Goal: Information Seeking & Learning: Learn about a topic

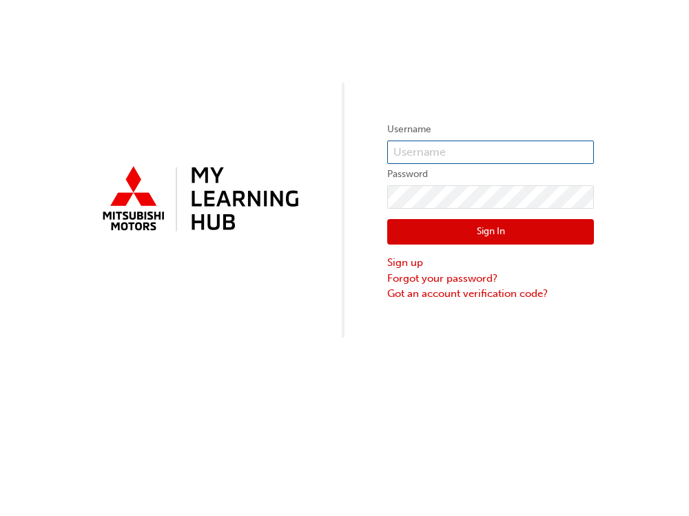
type input "0005838255"
click at [511, 239] on button "Sign In" at bounding box center [490, 232] width 207 height 26
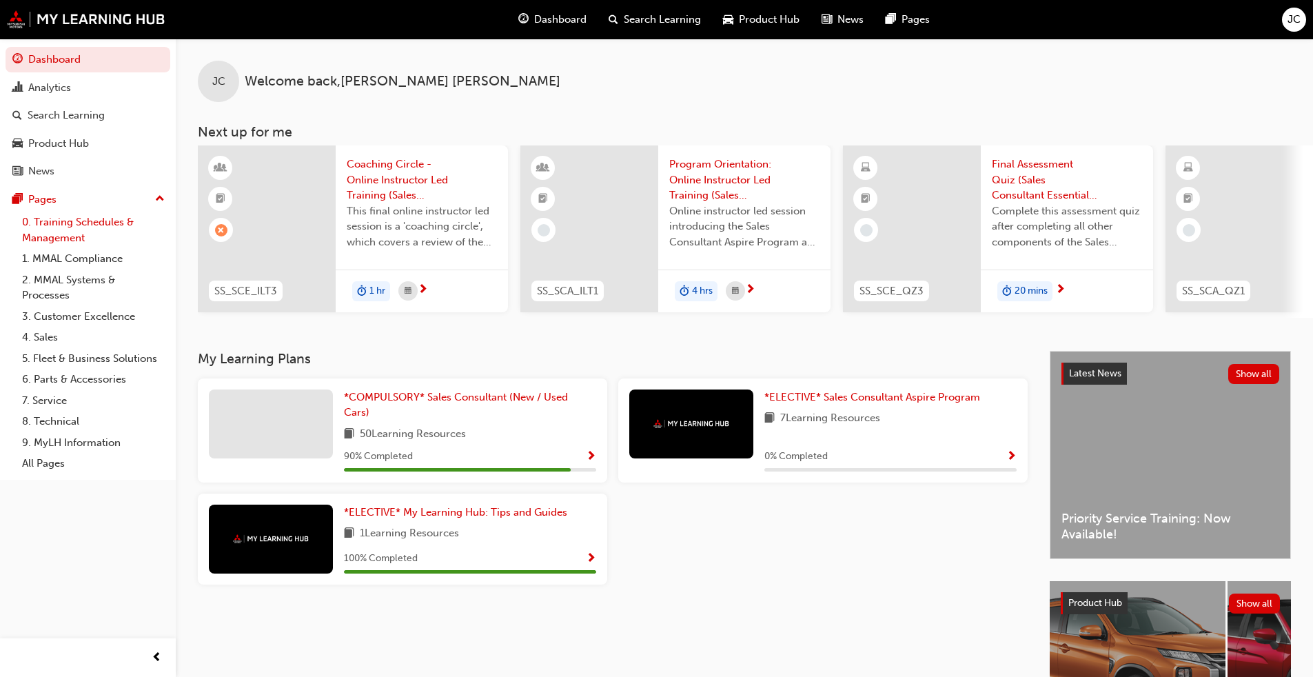
click at [63, 232] on link "0. Training Schedules & Management" at bounding box center [94, 230] width 154 height 37
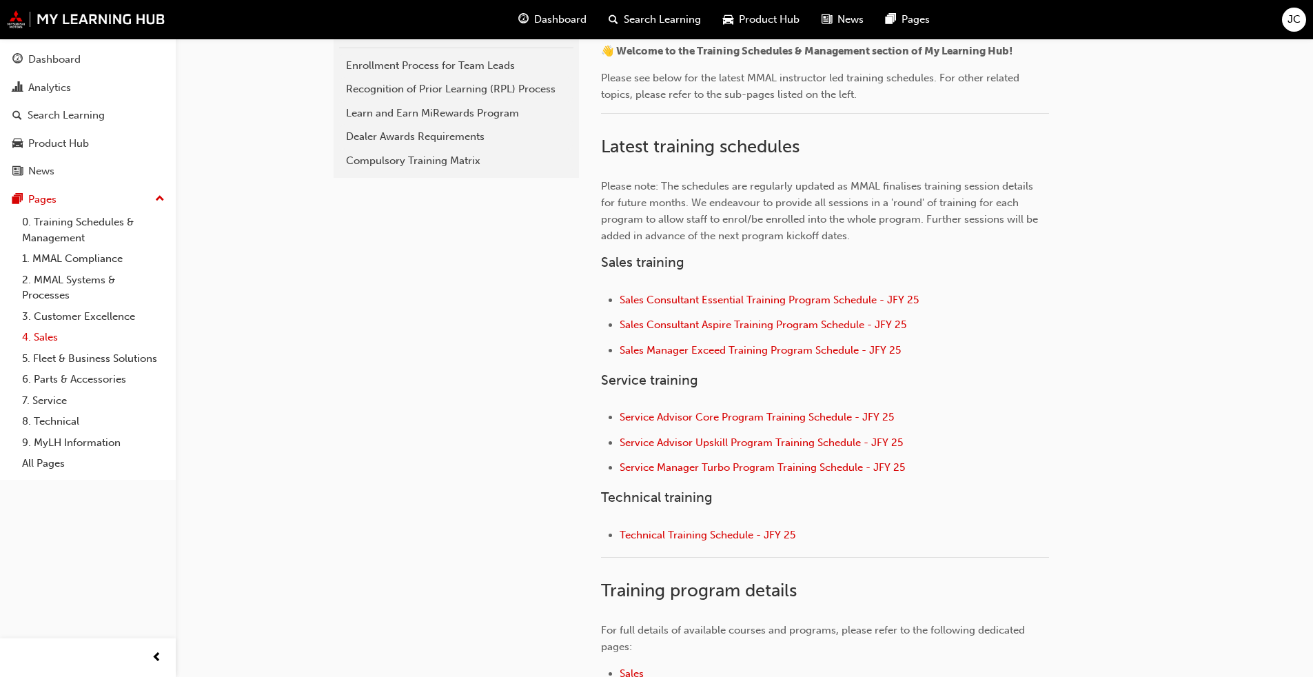
scroll to position [345, 0]
click at [70, 142] on div "Product Hub" at bounding box center [58, 144] width 61 height 16
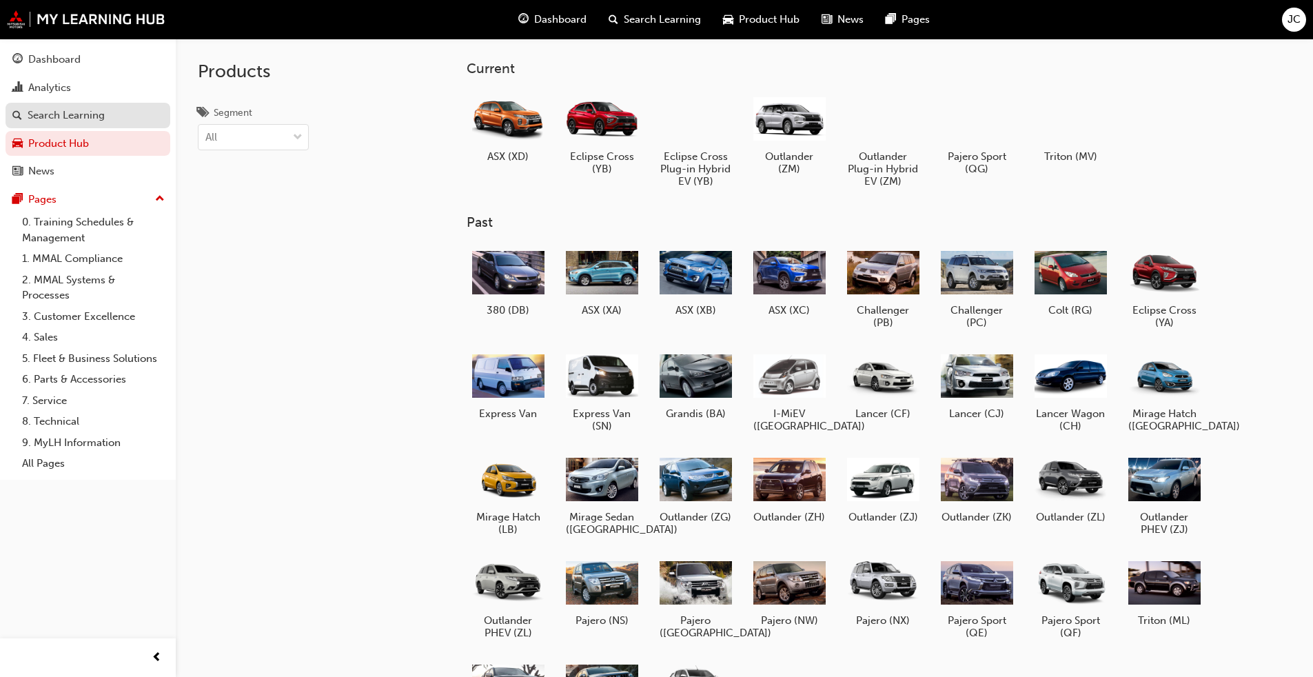
click at [57, 108] on div "Search Learning" at bounding box center [66, 116] width 77 height 16
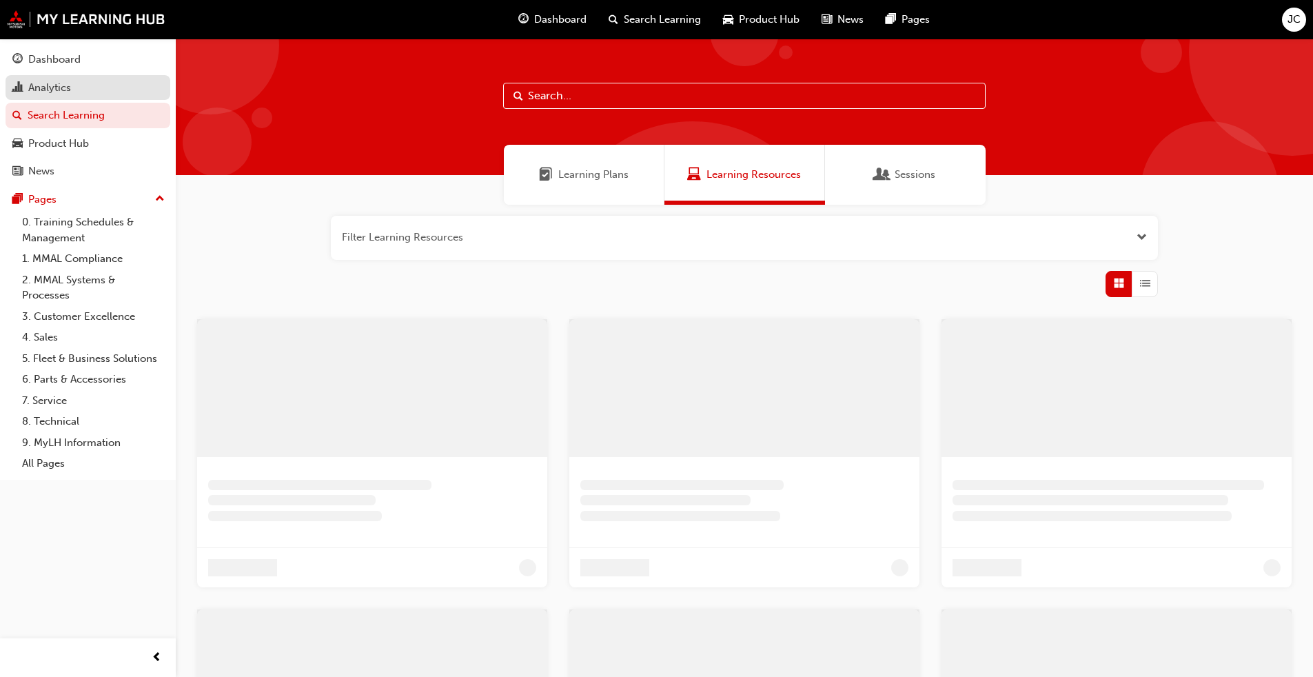
click at [52, 89] on div "Analytics" at bounding box center [49, 88] width 43 height 16
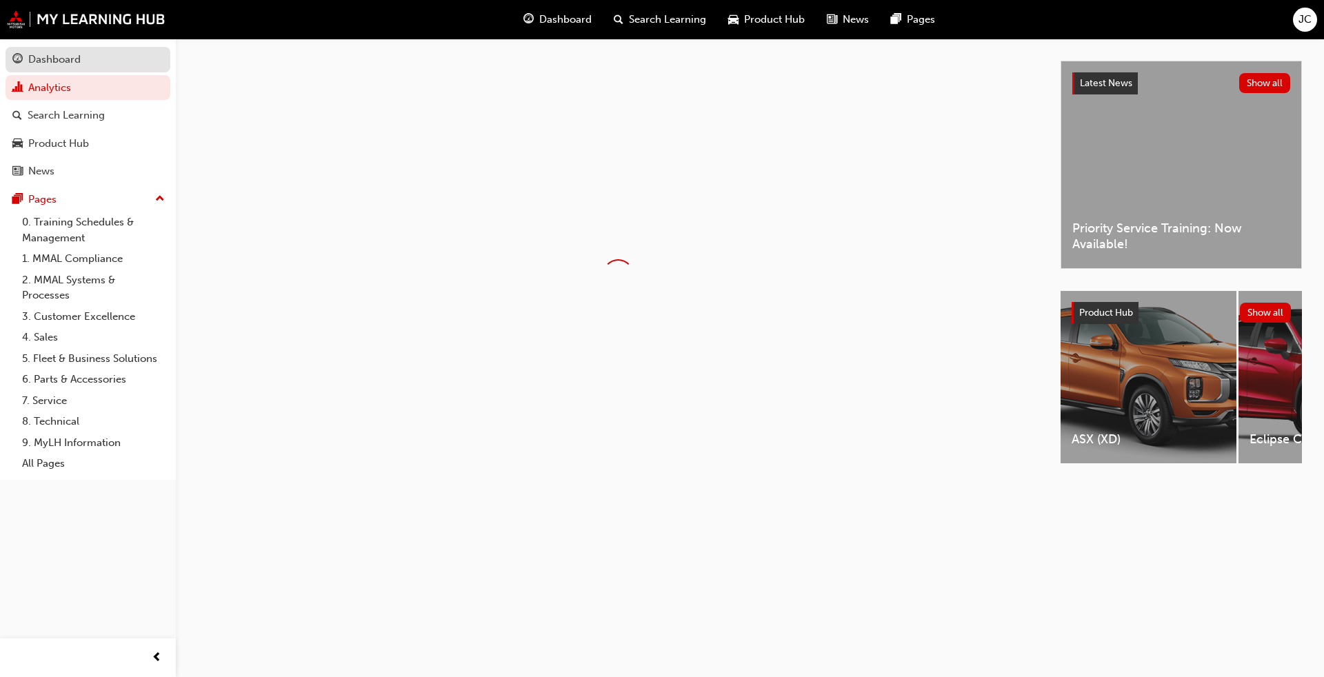
click at [58, 59] on div "Dashboard" at bounding box center [54, 60] width 52 height 16
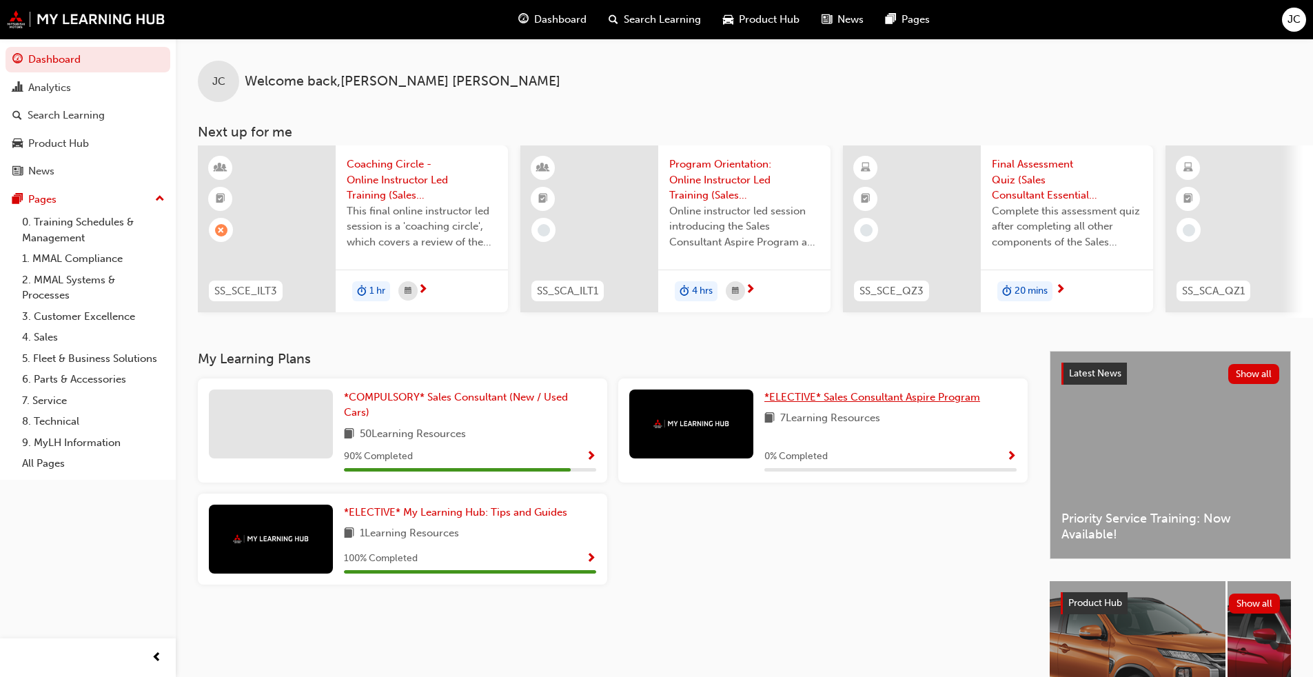
click at [689, 402] on span "*ELECTIVE* Sales Consultant Aspire Program" at bounding box center [873, 397] width 216 height 12
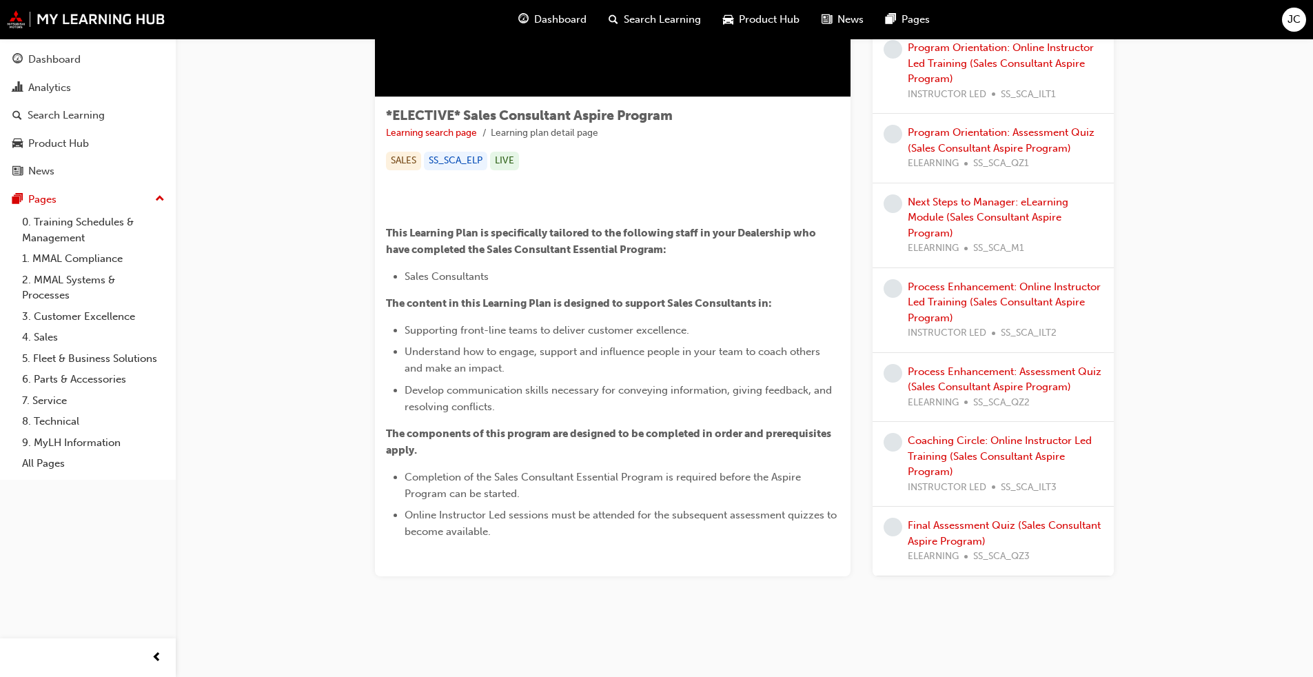
scroll to position [431, 0]
click at [67, 440] on link "9. MyLH Information" at bounding box center [94, 442] width 154 height 21
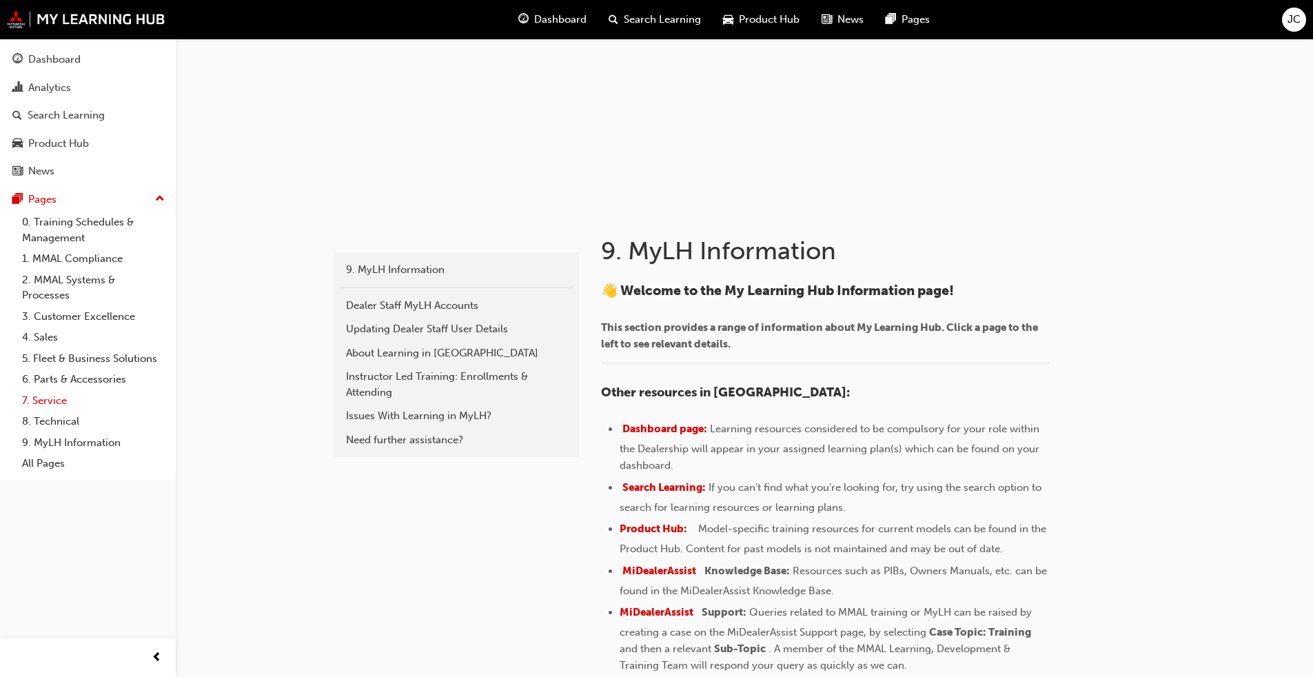
scroll to position [138, 0]
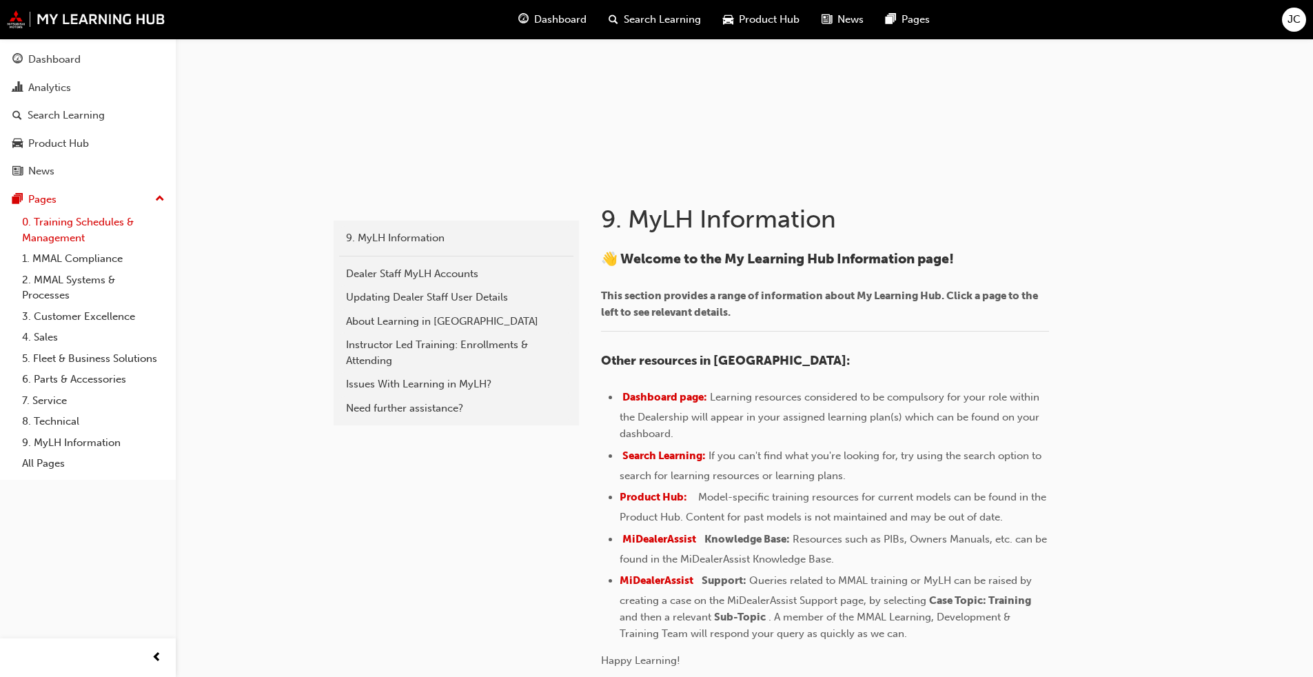
click at [59, 234] on link "0. Training Schedules & Management" at bounding box center [94, 230] width 154 height 37
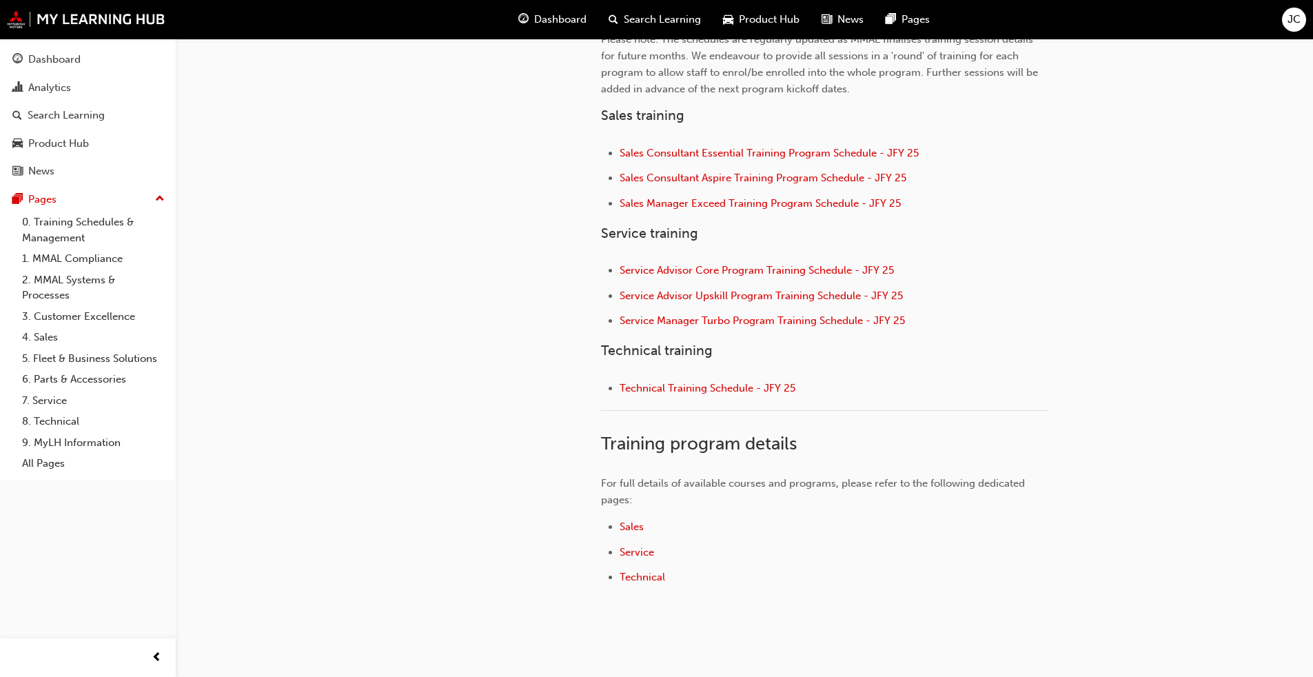
scroll to position [414, 0]
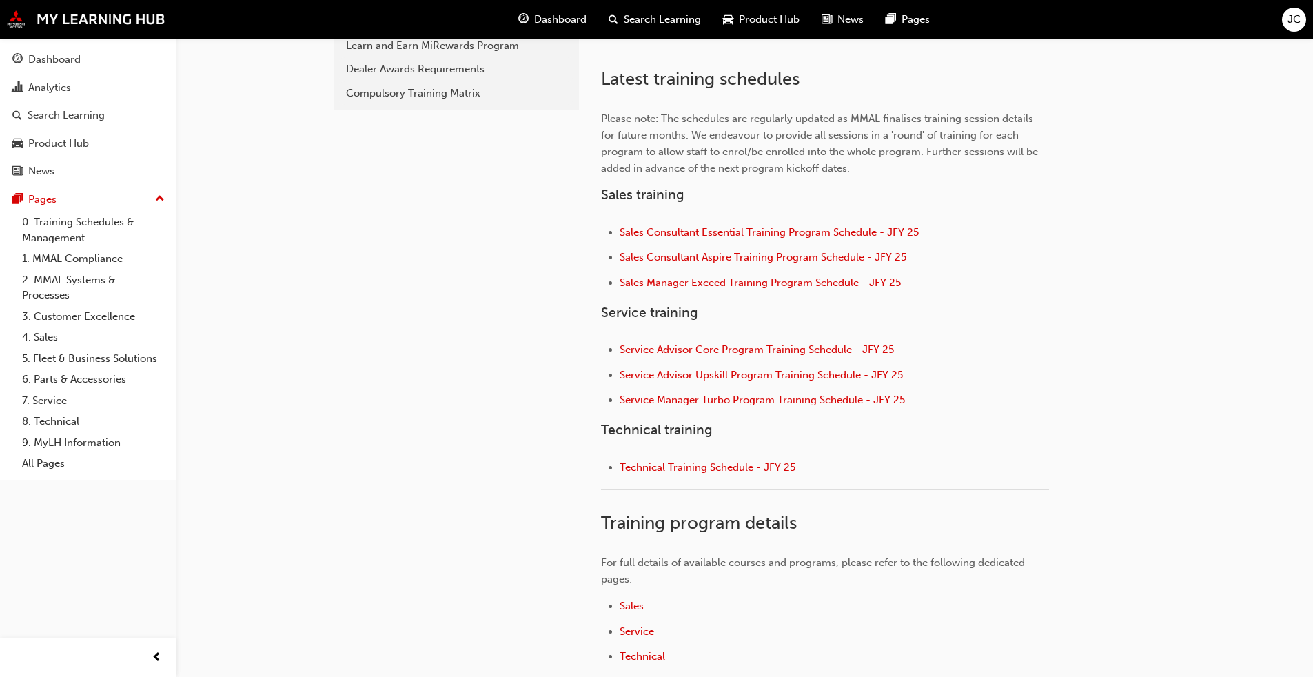
click at [570, 21] on span "Dashboard" at bounding box center [560, 20] width 52 height 16
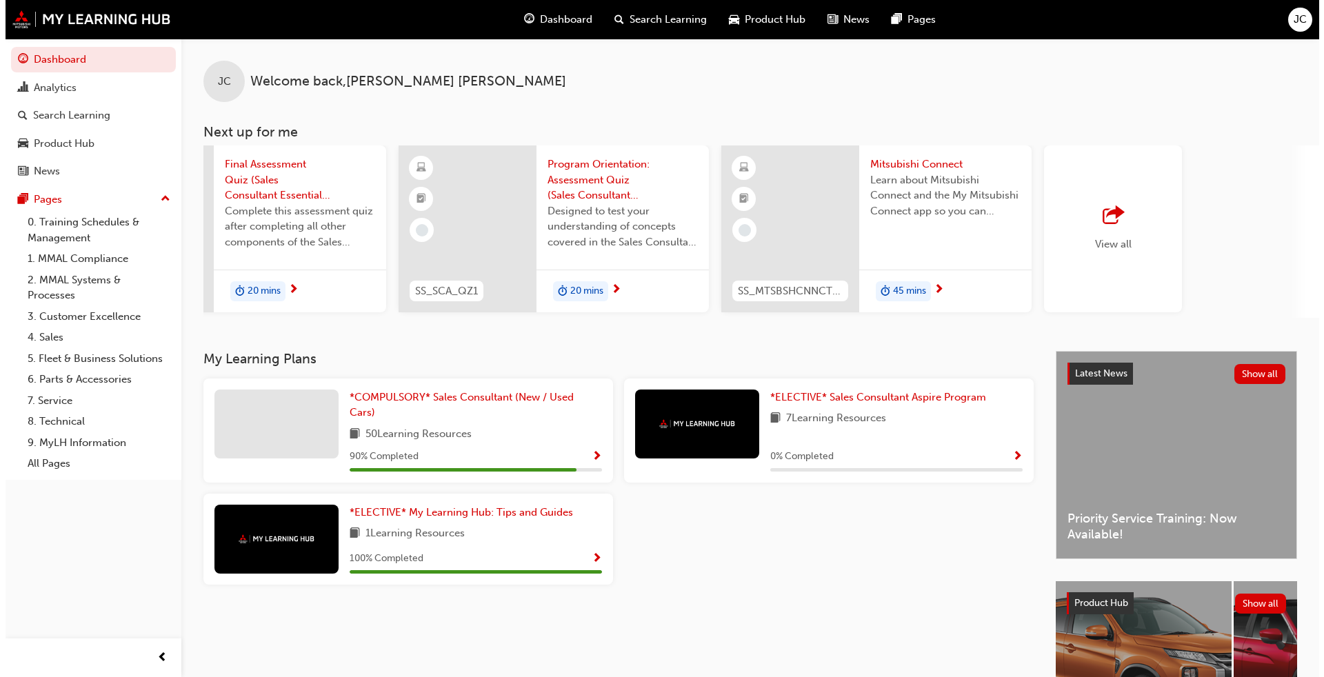
scroll to position [0, 771]
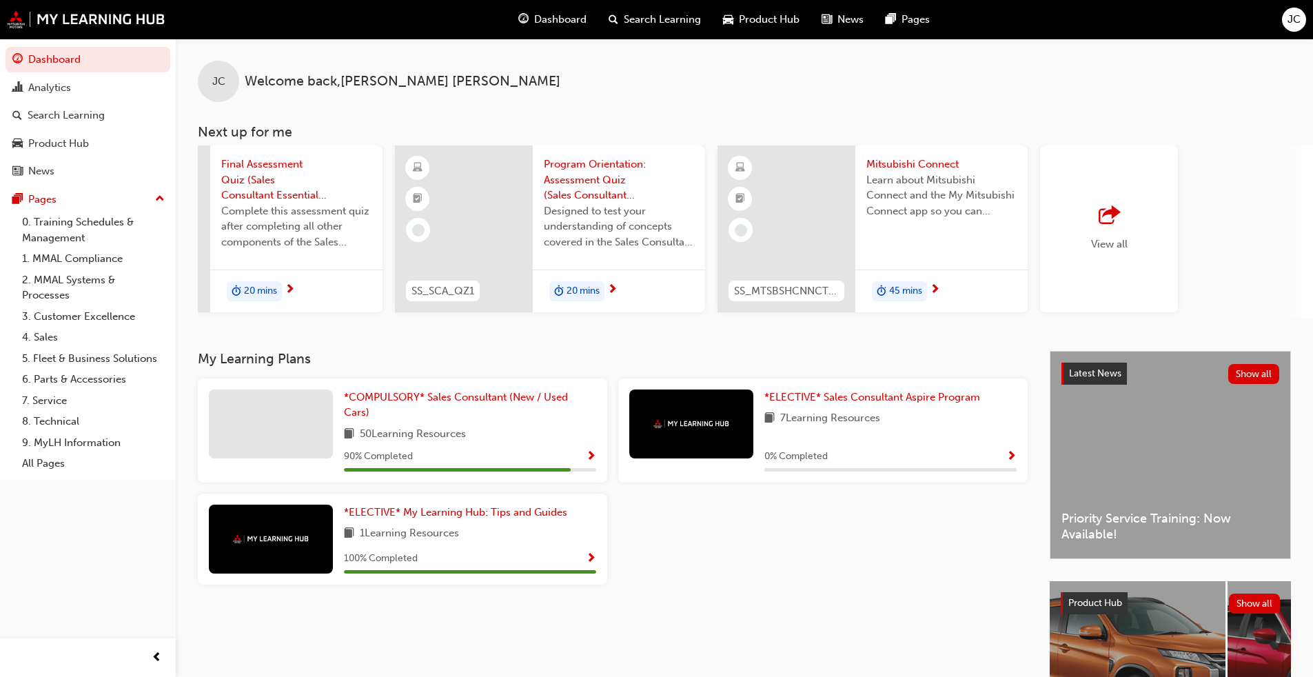
click at [689, 163] on span "Mitsubishi Connect" at bounding box center [942, 165] width 150 height 16
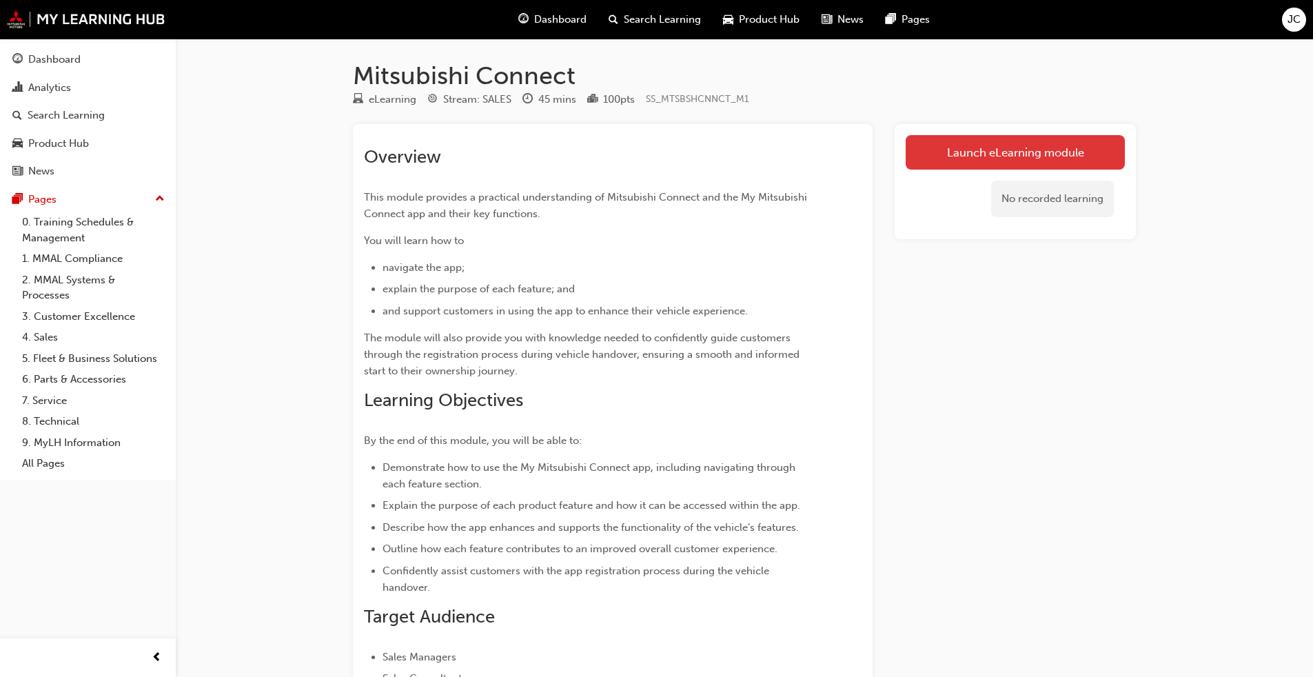
click at [689, 144] on link "Launch eLearning module" at bounding box center [1015, 152] width 219 height 34
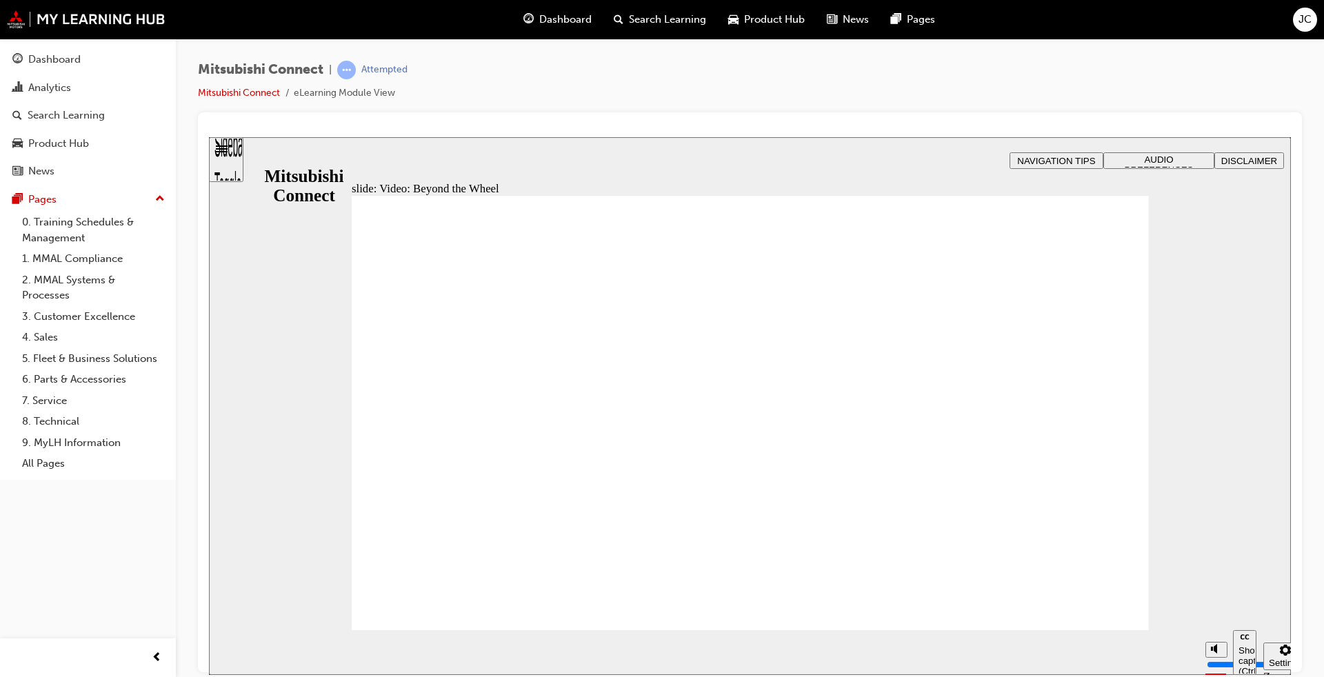
click at [689, 280] on div "slide: Video: Beyond the Wheel You must watch the video to the end to be able t…" at bounding box center [750, 406] width 1082 height 538
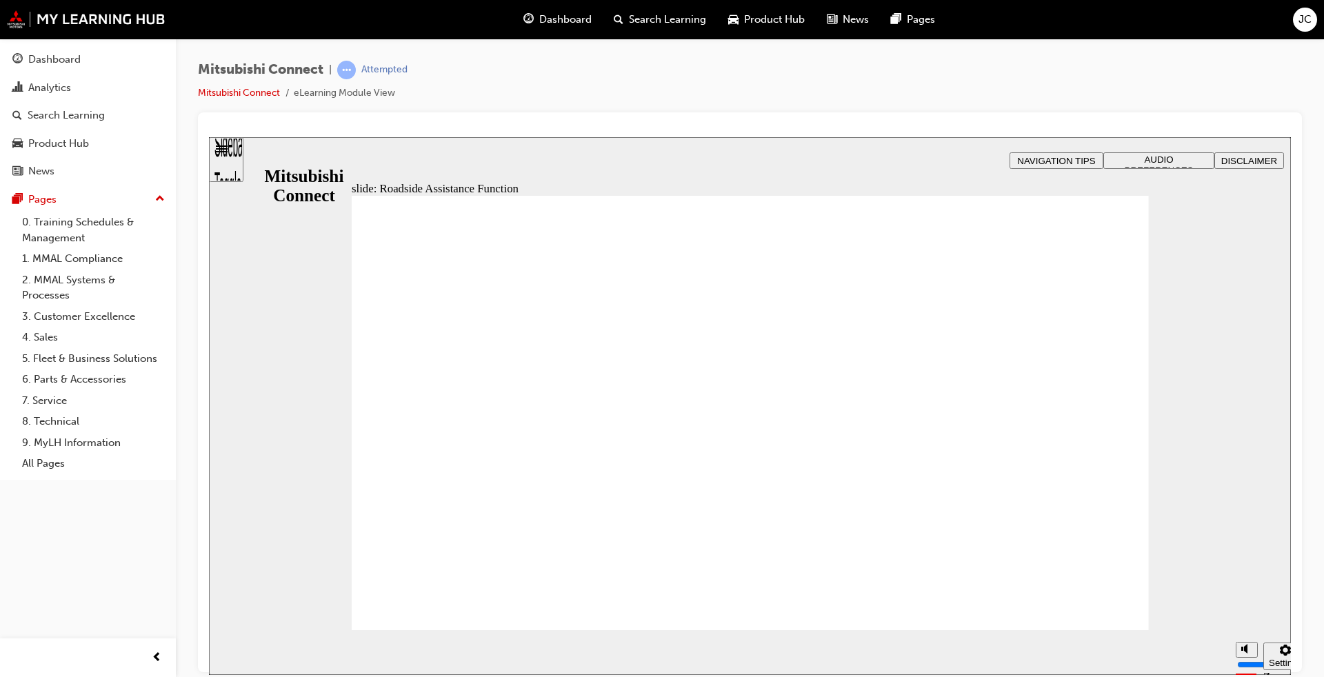
checkbox input "true"
drag, startPoint x: 572, startPoint y: 474, endPoint x: 567, endPoint y: 511, distance: 37.5
checkbox input "true"
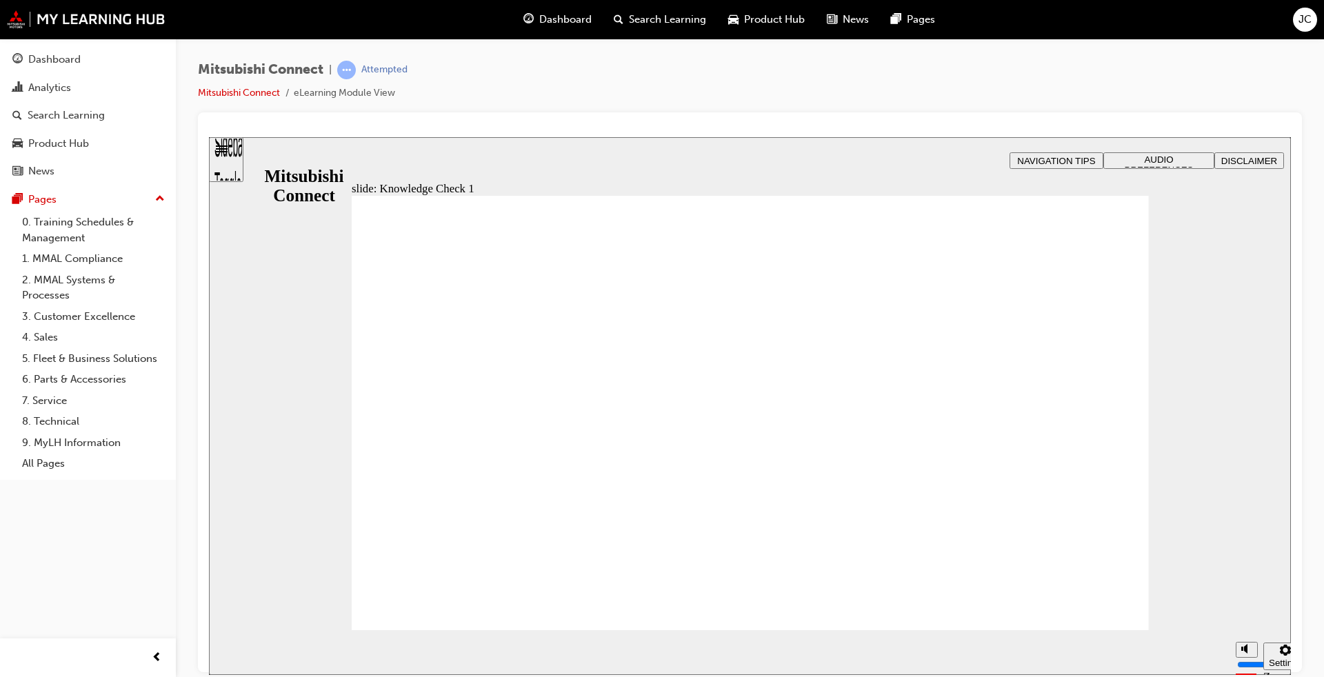
checkbox input "false"
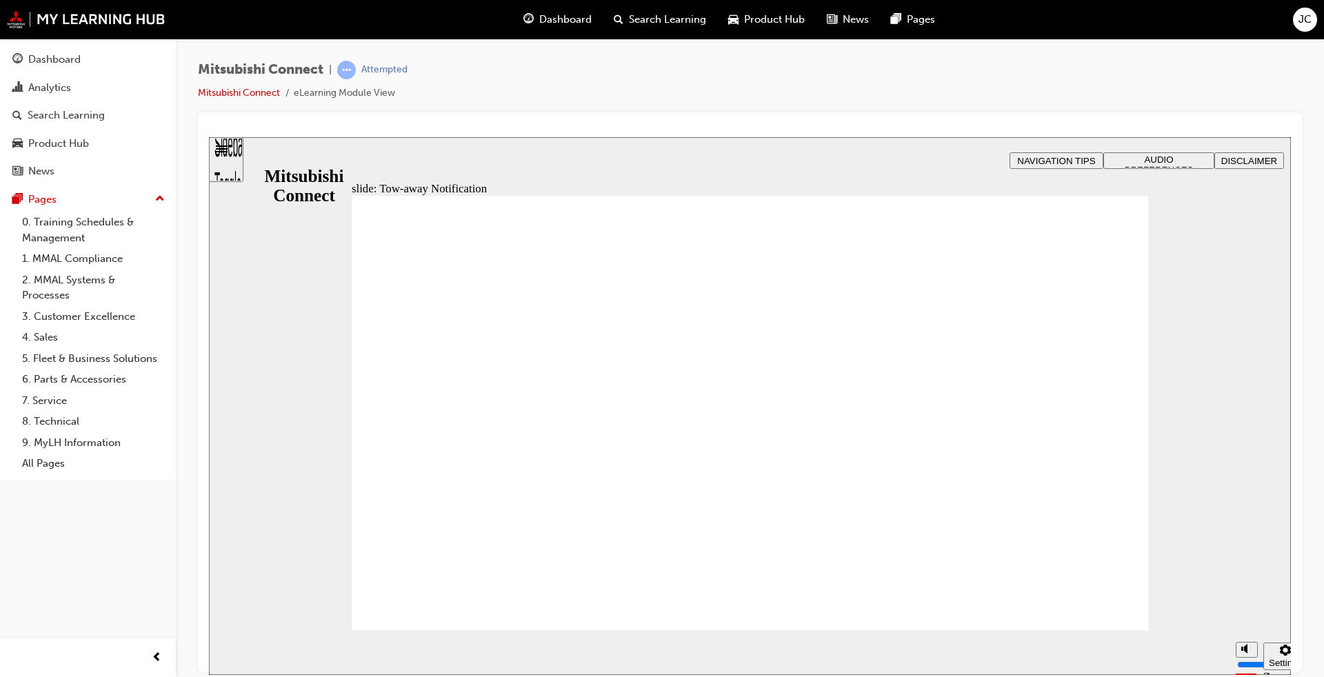
drag, startPoint x: 618, startPoint y: 252, endPoint x: 617, endPoint y: 263, distance: 10.4
drag, startPoint x: 1070, startPoint y: 578, endPoint x: 1053, endPoint y: 589, distance: 19.9
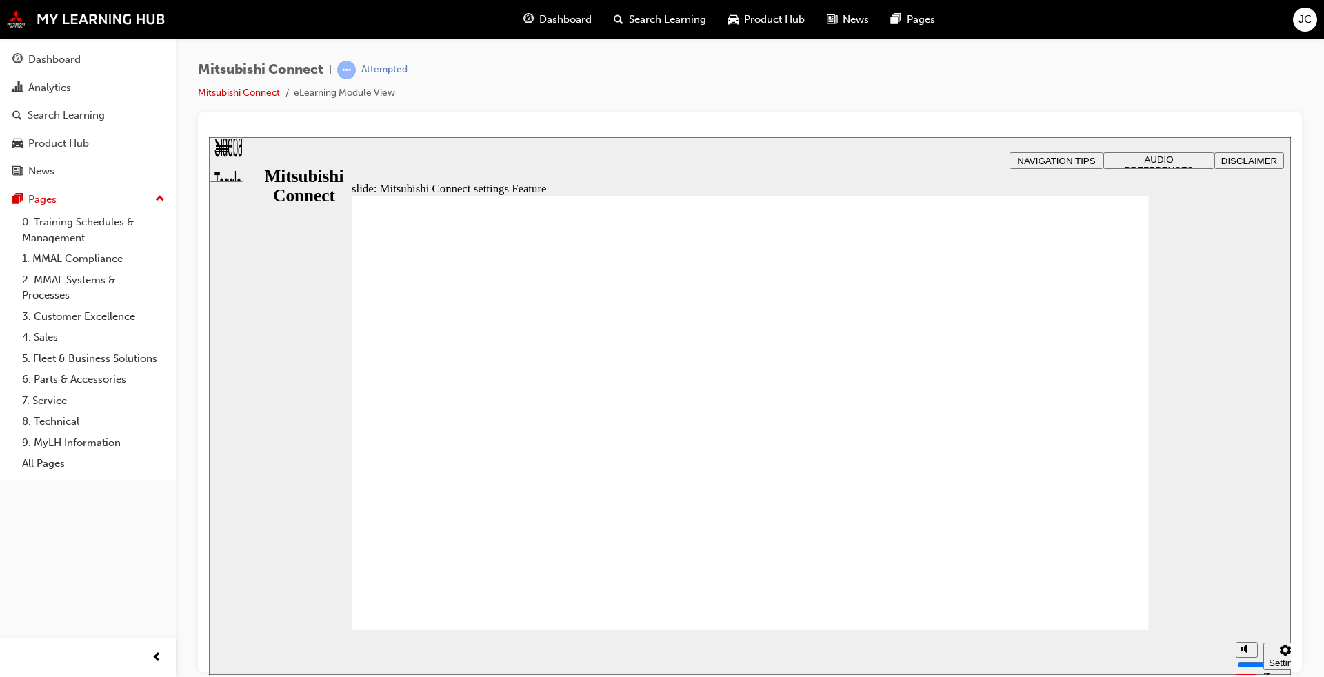
drag, startPoint x: 897, startPoint y: 451, endPoint x: 1085, endPoint y: 567, distance: 221.4
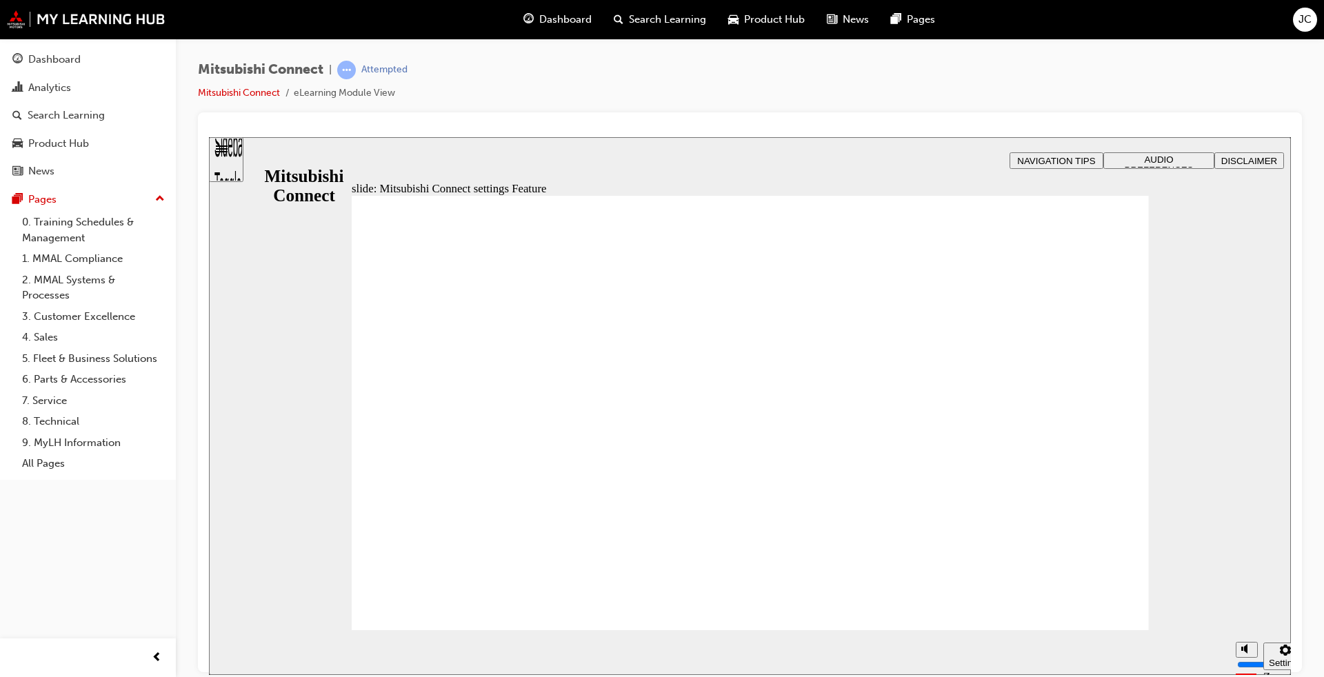
drag, startPoint x: 746, startPoint y: 457, endPoint x: 787, endPoint y: 483, distance: 48.6
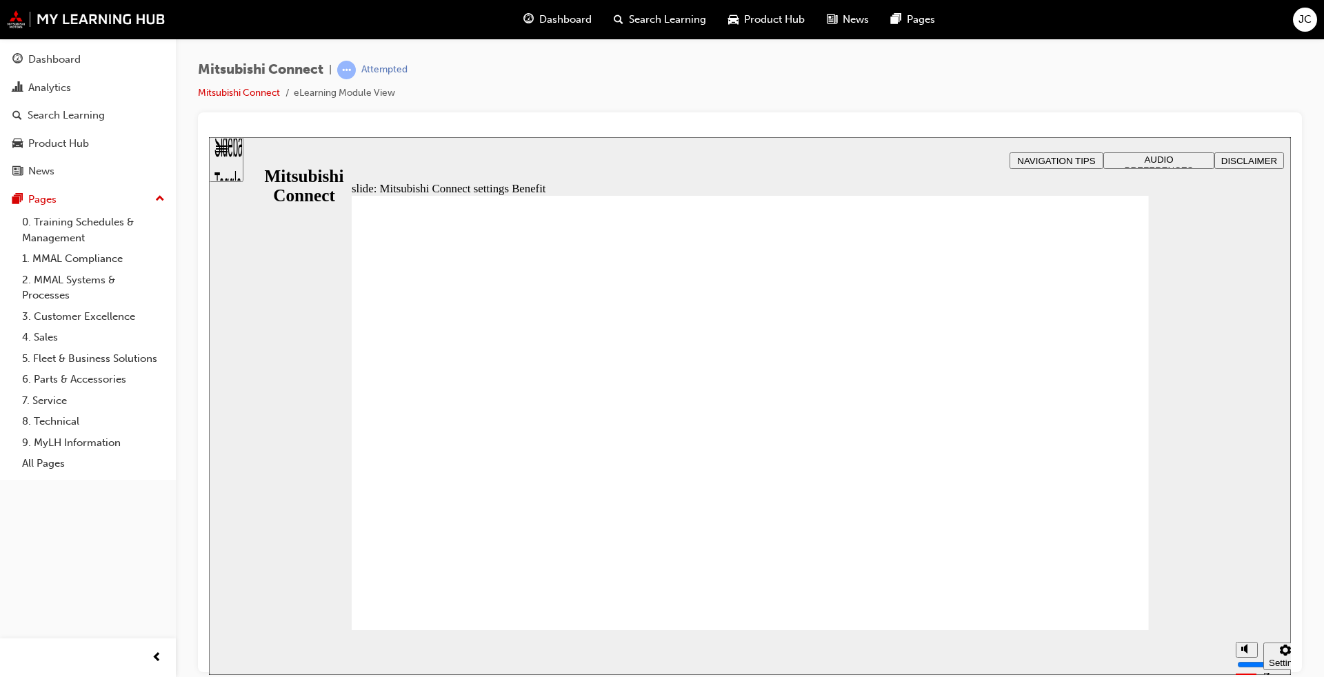
radio input "false"
radio input "true"
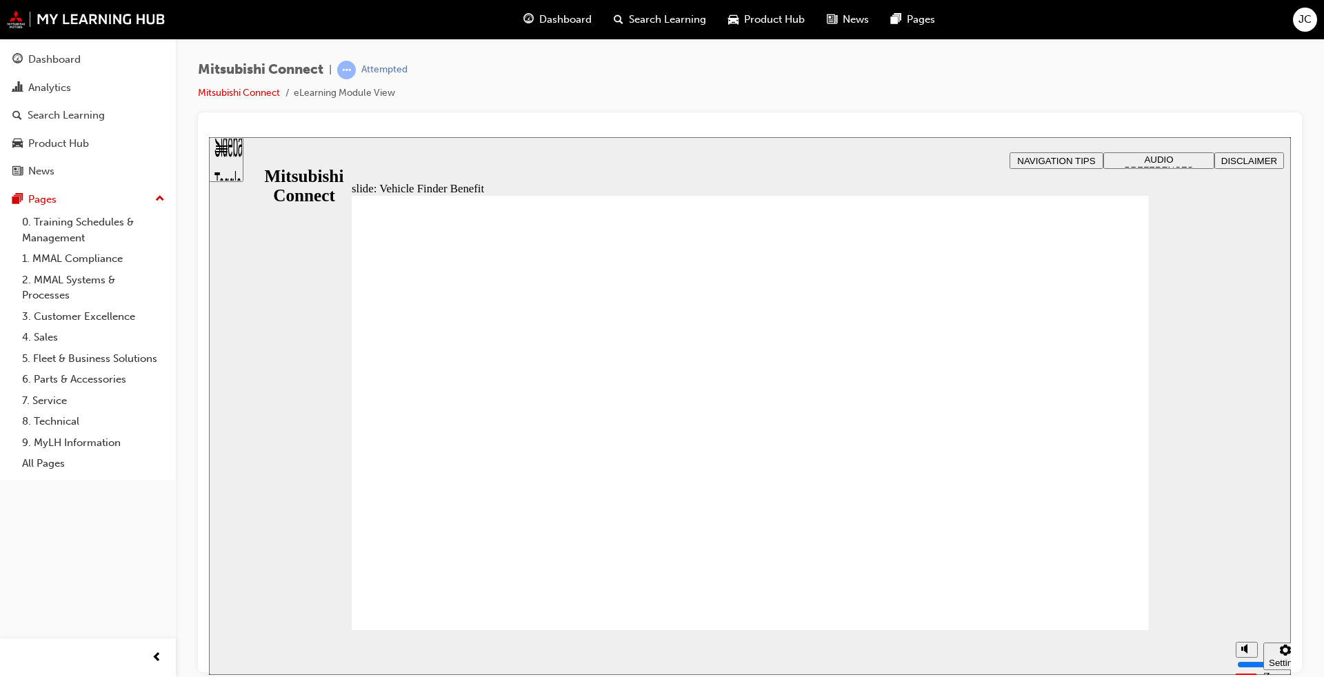
checkbox input "true"
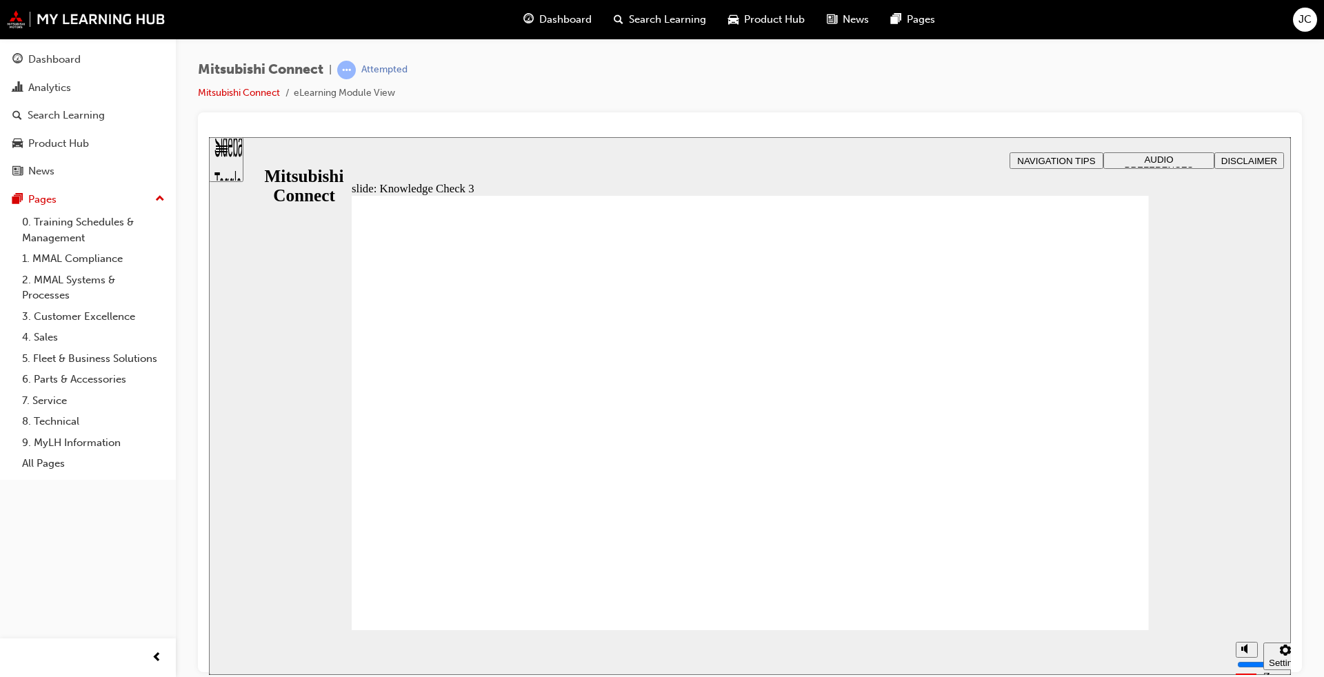
checkbox input "true"
click at [689, 290] on div "slide: Knowledge Check 3 Rectangle That’s not quite right. Some examples of the…" at bounding box center [750, 406] width 1082 height 538
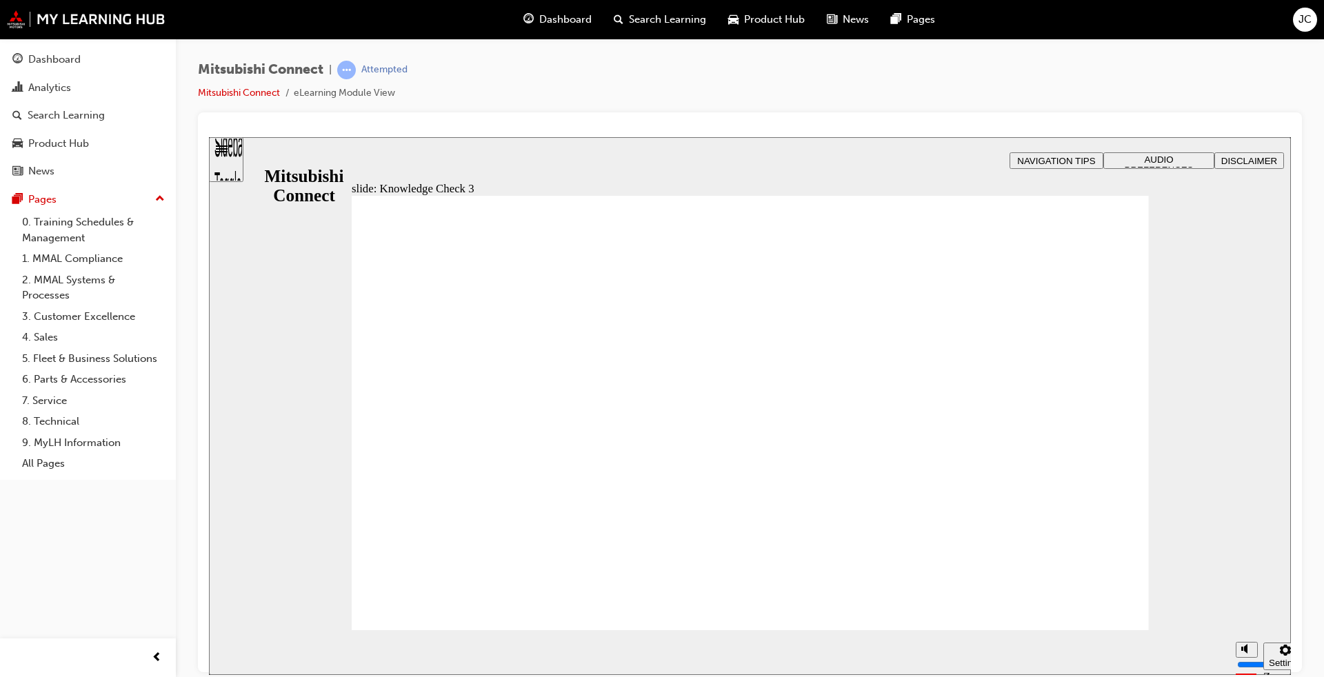
checkbox input "false"
checkbox input "true"
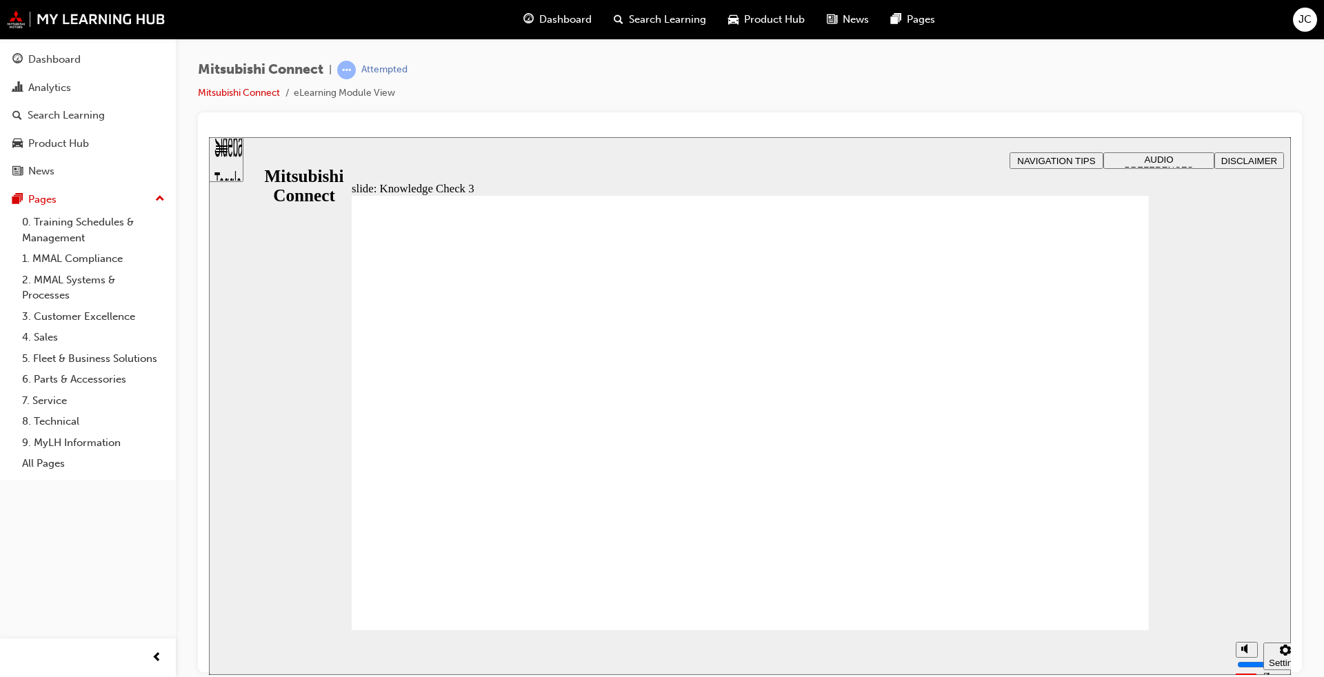
checkbox input "true"
